Goal: Communication & Community: Answer question/provide support

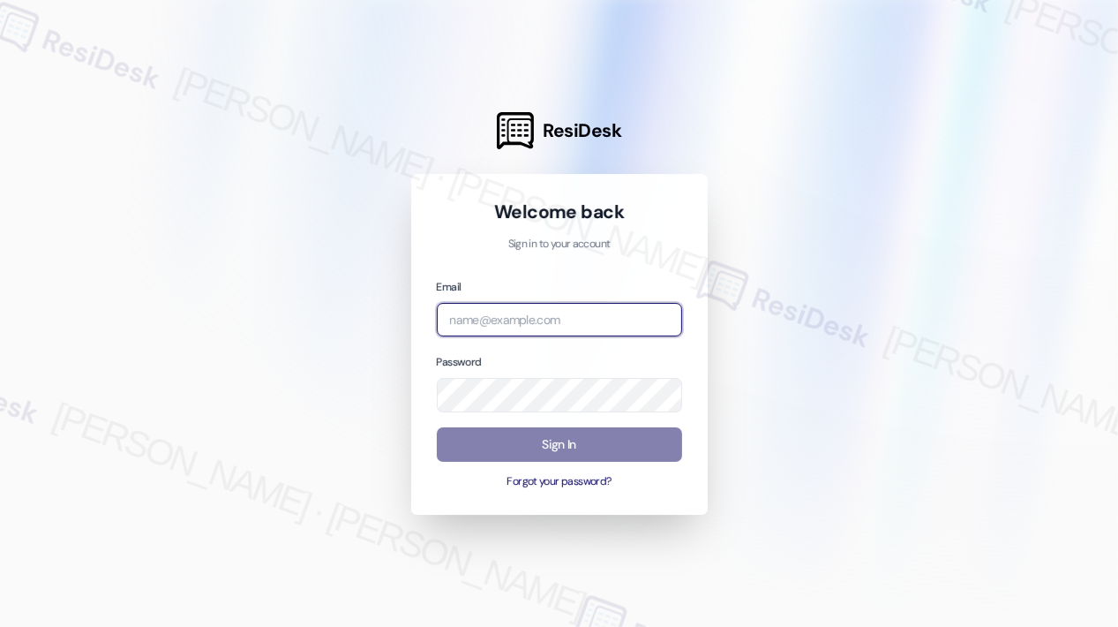
click at [641, 306] on input "email" at bounding box center [559, 320] width 245 height 34
click at [0, 626] on com-1password-button at bounding box center [0, 627] width 0 height 0
click at [496, 319] on input "email" at bounding box center [559, 320] width 245 height 34
click at [0, 626] on com-1password-button at bounding box center [0, 627] width 0 height 0
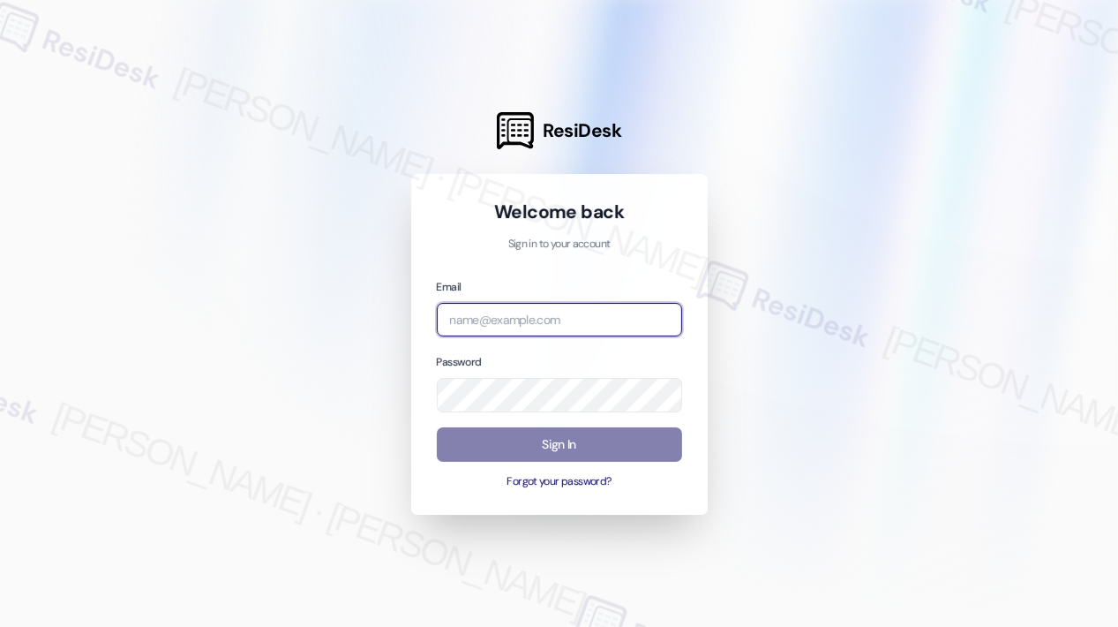
type input "automated-surveys-kane_realty-[PERSON_NAME].roles@kane_[DOMAIN_NAME]"
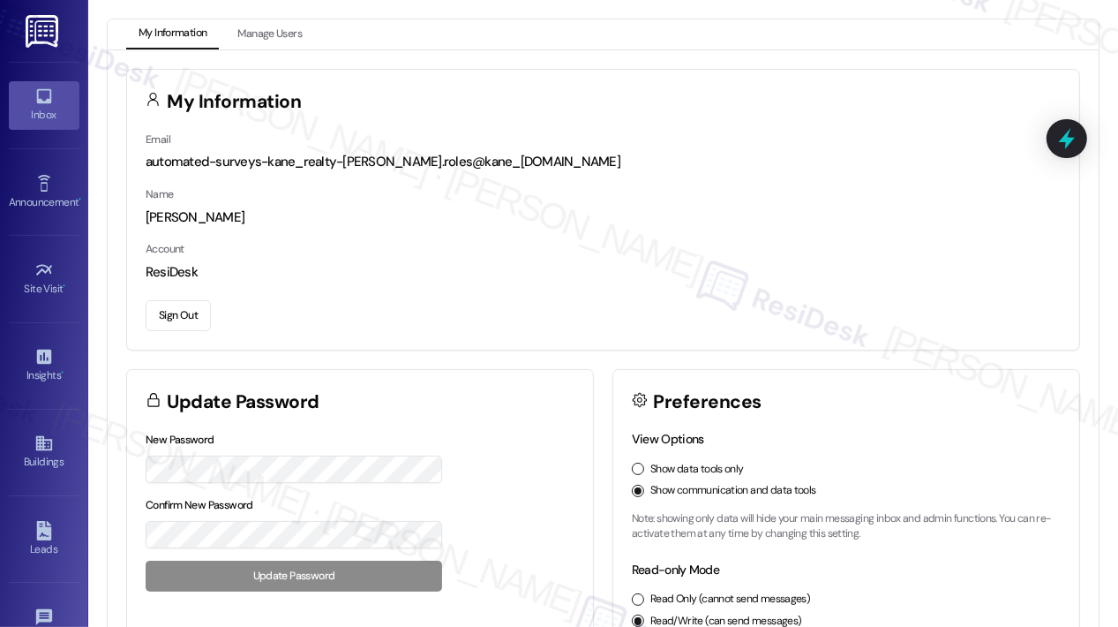
click at [48, 101] on icon at bounding box center [43, 95] width 19 height 19
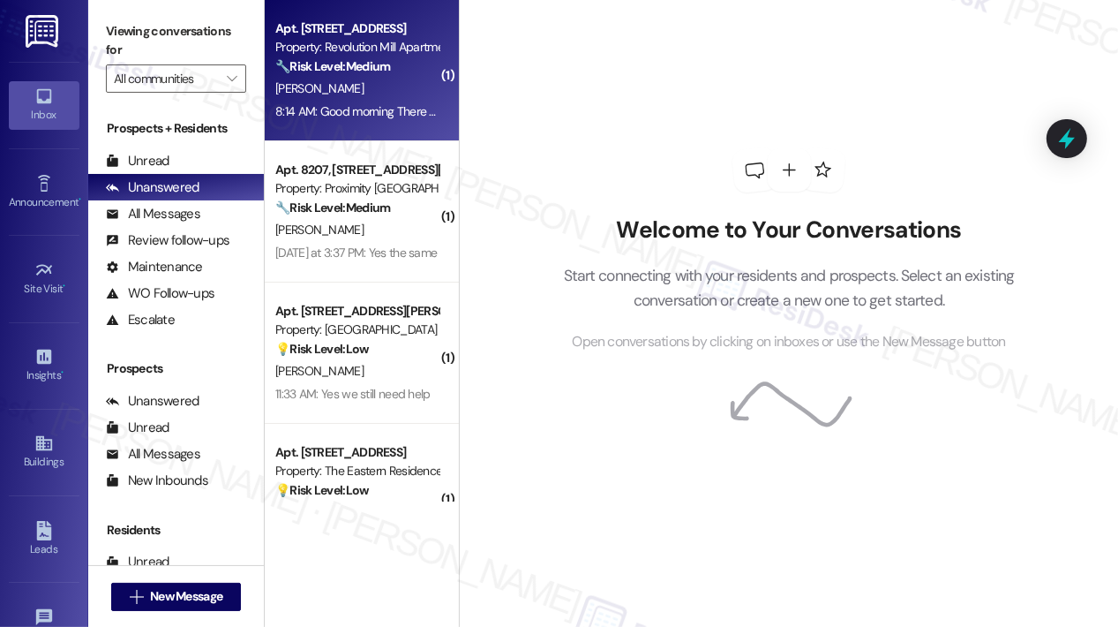
click at [319, 125] on div "Apt. [STREET_ADDRESS] Property: Revolution Mill Apartments 🔧 Risk Level: Medium…" at bounding box center [362, 70] width 194 height 141
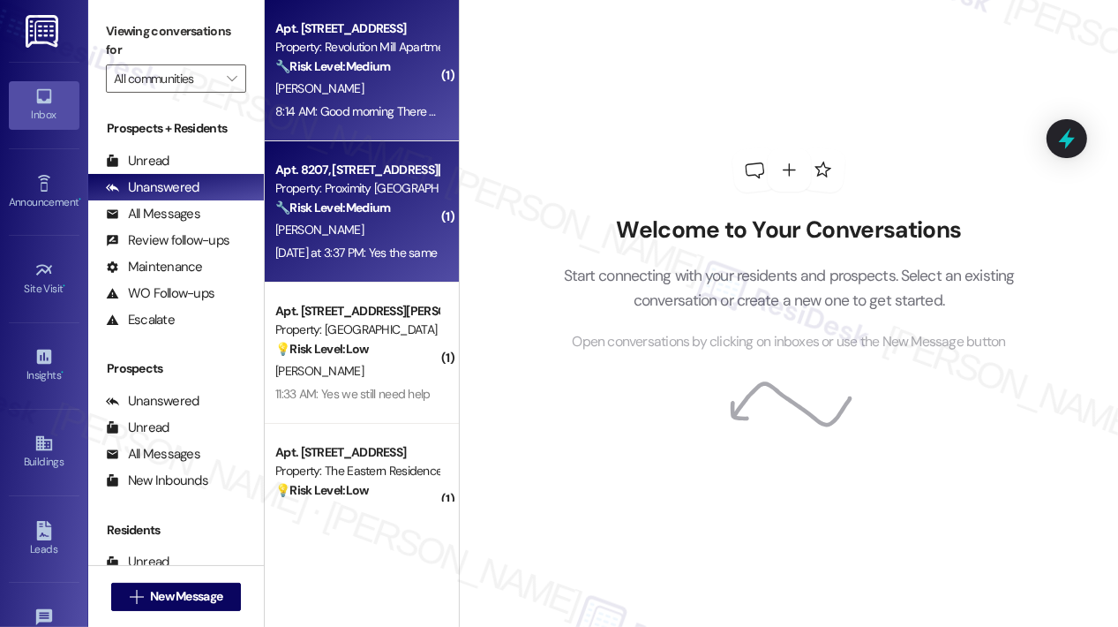
click at [335, 204] on strong "🔧 Risk Level: Medium" at bounding box center [332, 207] width 115 height 16
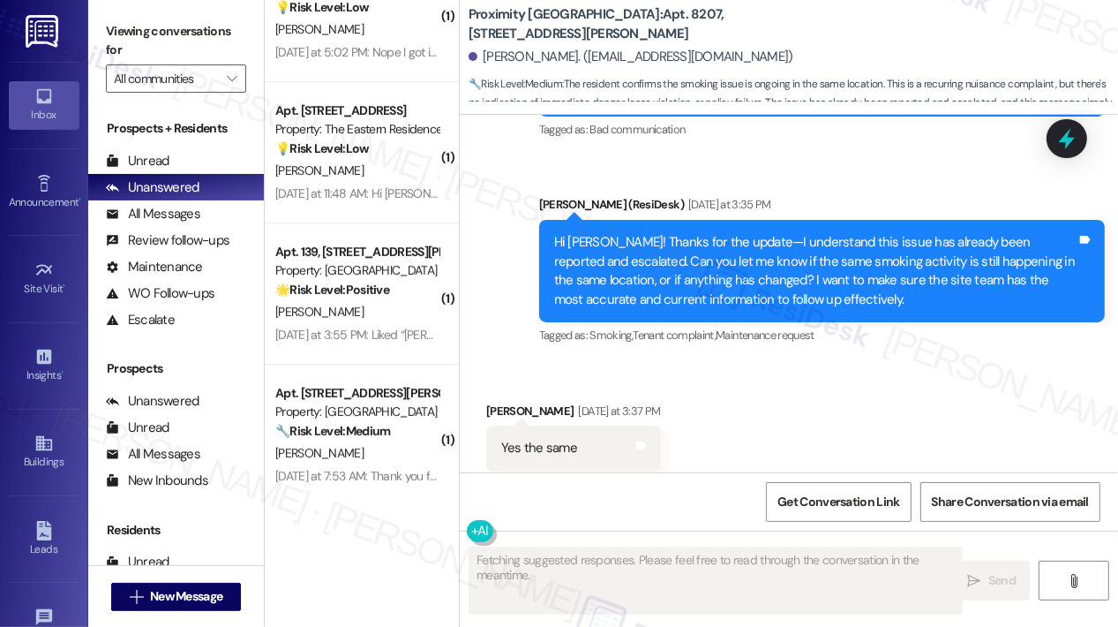
scroll to position [487, 0]
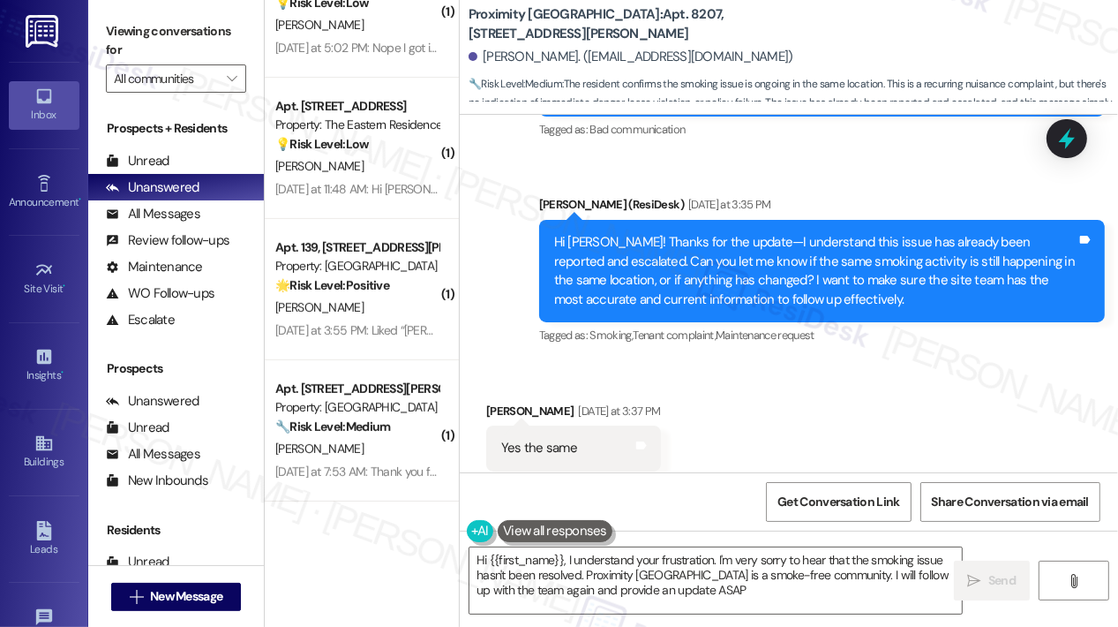
type textarea "Hi {{first_name}}, I understand your frustration. I'm very sorry to hear that t…"
click at [907, 0] on div "Proximity [GEOGRAPHIC_DATA]: Apt. 8207, [STREET_ADDRESS][PERSON_NAME] [PERSON_N…" at bounding box center [789, 57] width 658 height 115
click at [807, 377] on div "Received via SMS [PERSON_NAME] [DATE] at 3:37 PM Yes the same Tags and notes Ta…" at bounding box center [789, 436] width 658 height 149
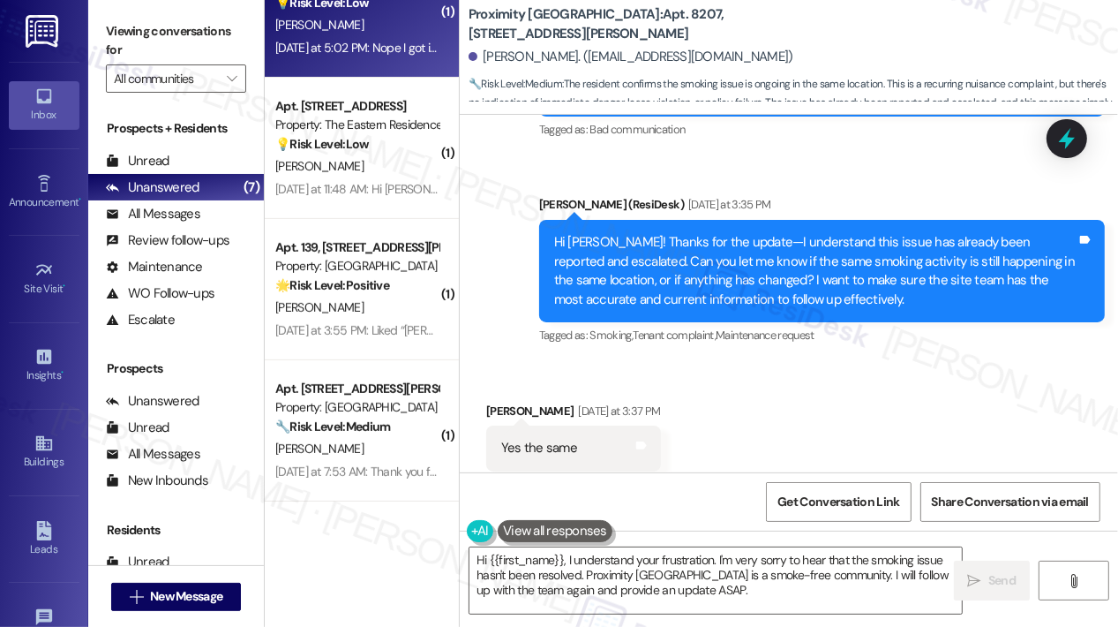
click at [409, 50] on div "[DATE] at 5:02 PM: Nope I got it thanks! [DATE] at 5:02 PM: Nope I got it thank…" at bounding box center [374, 48] width 199 height 16
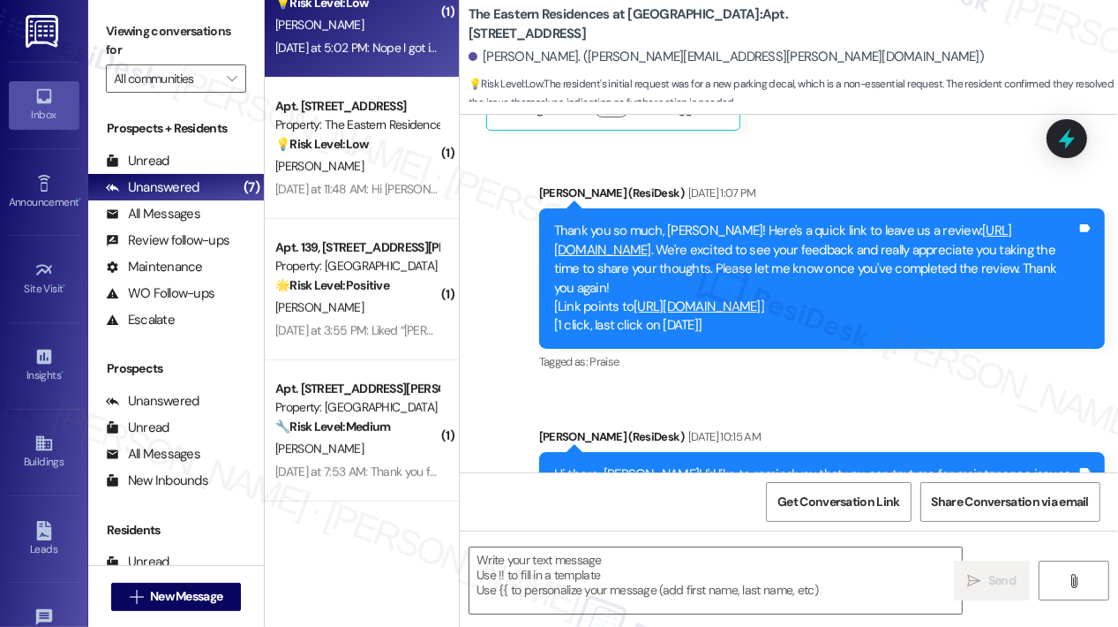
type textarea "Fetching suggested responses. Please feel free to read through the conversation…"
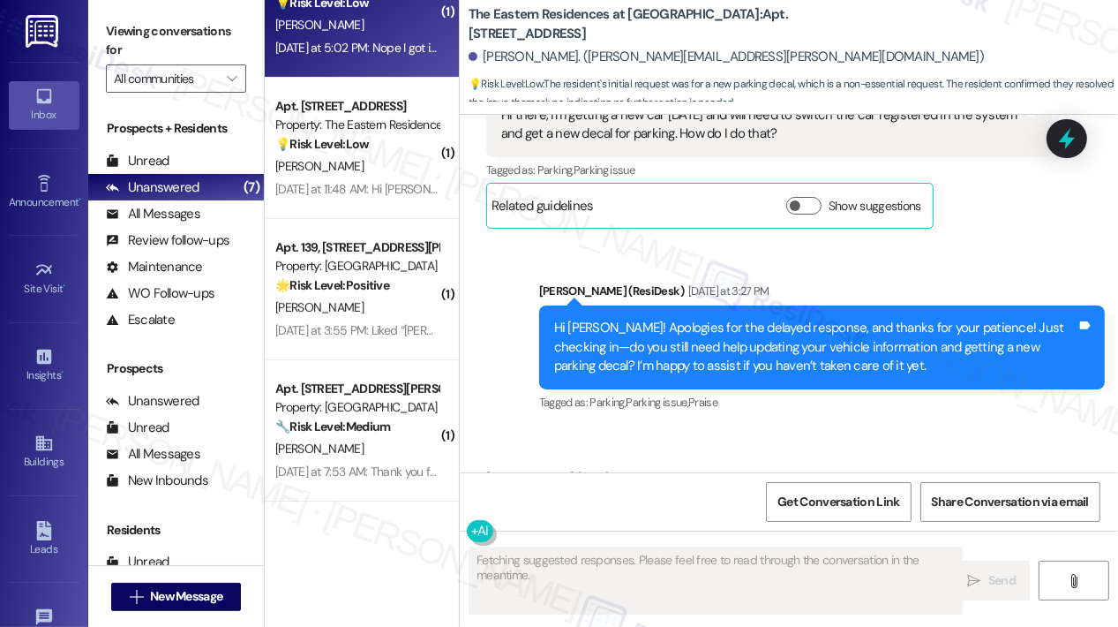
scroll to position [3626, 0]
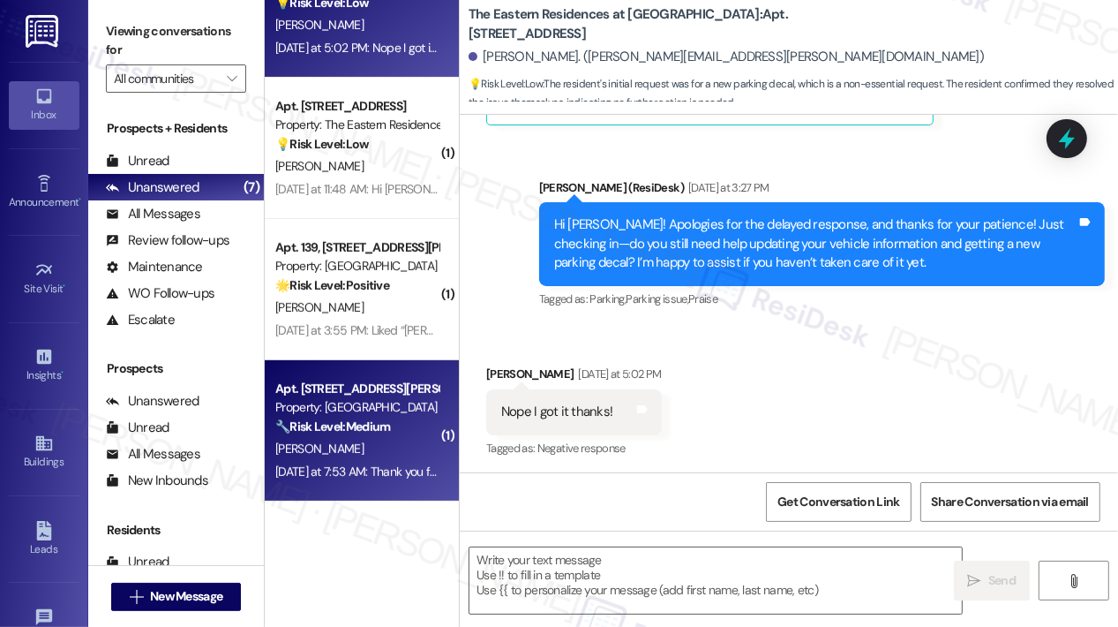
click at [332, 402] on div "Property: [GEOGRAPHIC_DATA]" at bounding box center [356, 407] width 163 height 19
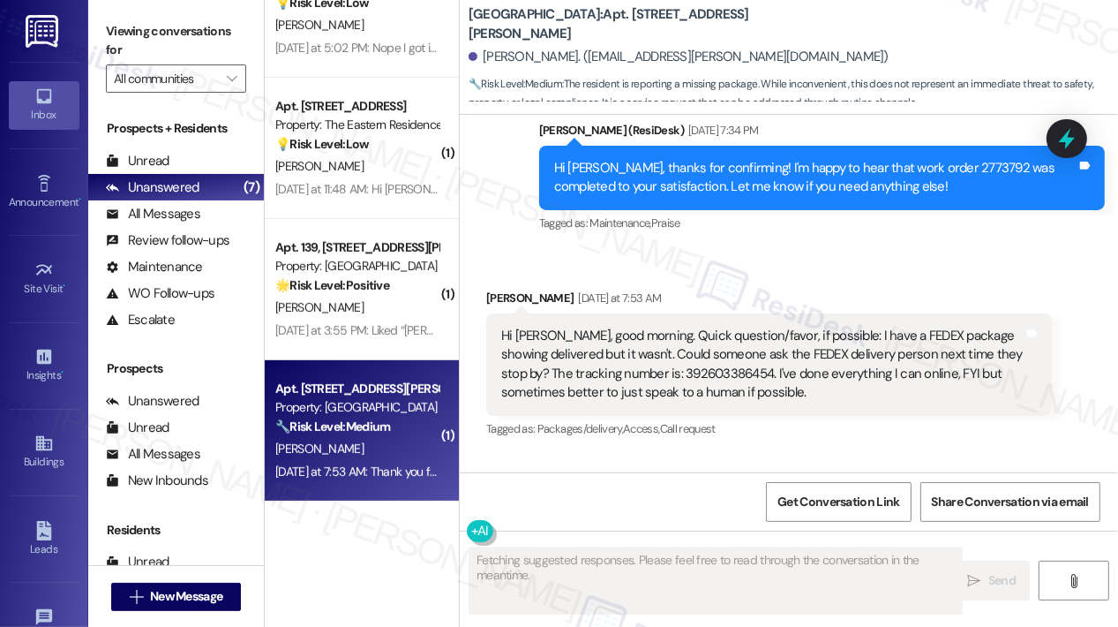
scroll to position [1235, 0]
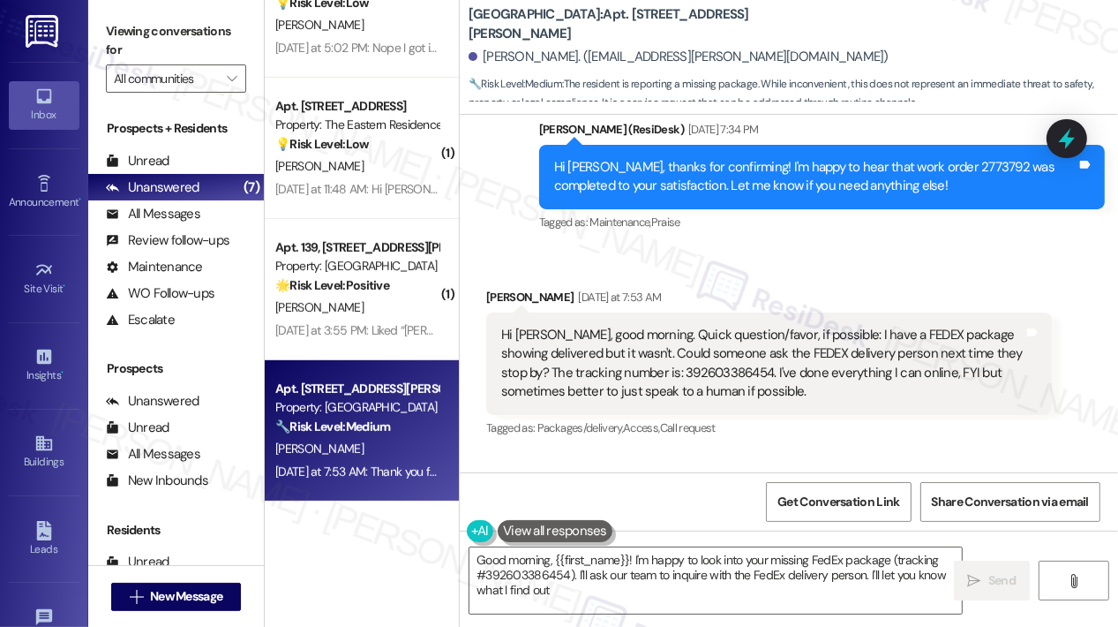
type textarea "Good morning, {{first_name}}! I'm happy to look into your missing FedEx package…"
